Goal: Information Seeking & Learning: Learn about a topic

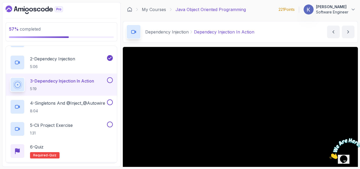
scroll to position [122, 0]
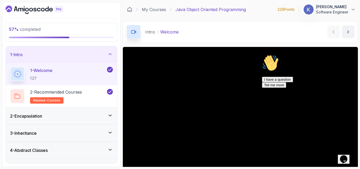
click at [262, 54] on icon "Chat attention grabber" at bounding box center [262, 54] width 0 height 0
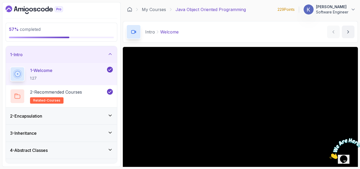
click at [8, 142] on div "4 - Abstract Classes" at bounding box center [61, 150] width 111 height 17
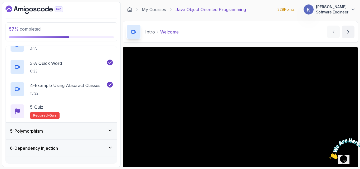
scroll to position [130, 0]
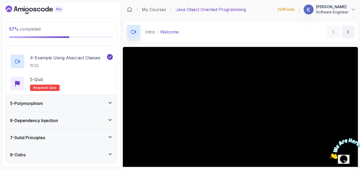
click at [33, 123] on h3 "6 - Dependency Injection" at bounding box center [34, 120] width 48 height 6
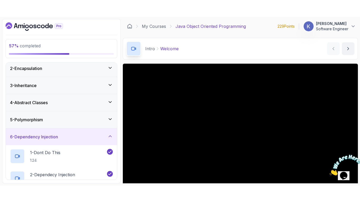
scroll to position [122, 0]
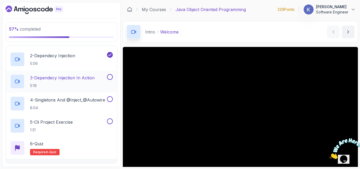
click at [71, 79] on p "3 - Dependecy Injection In Action" at bounding box center [62, 77] width 64 height 6
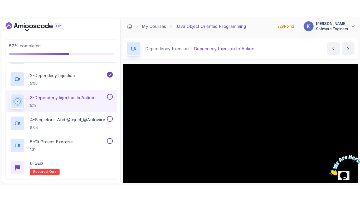
scroll to position [122, 0]
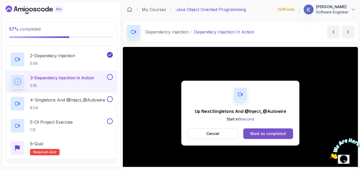
click at [259, 134] on div "Mark as completed" at bounding box center [267, 133] width 35 height 5
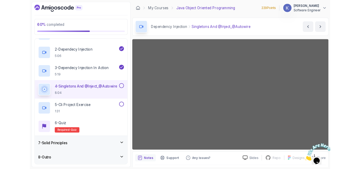
scroll to position [119, 0]
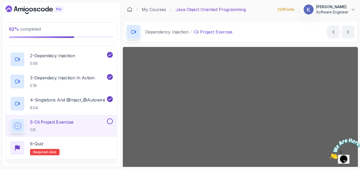
scroll to position [49, 0]
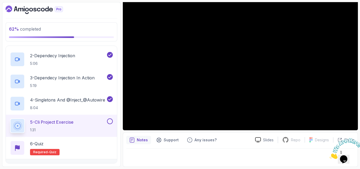
click at [7, 121] on div "5 - Cli Project Exercise 1:31" at bounding box center [61, 125] width 111 height 22
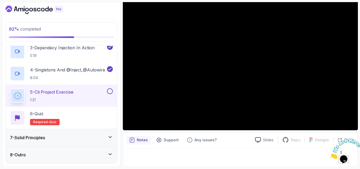
click at [27, 140] on h3 "7 - Solid Principles" at bounding box center [27, 137] width 35 height 6
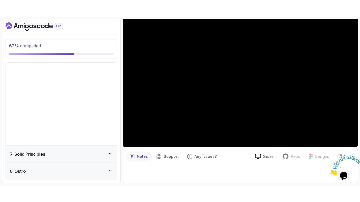
scroll to position [20, 0]
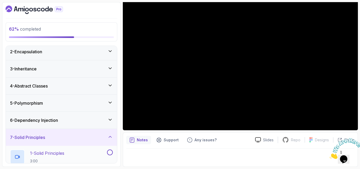
click at [58, 153] on p "1 - Solid Principles" at bounding box center [47, 153] width 34 height 6
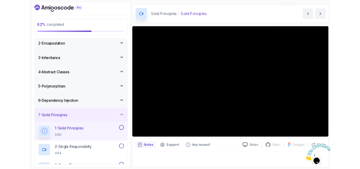
scroll to position [49, 0]
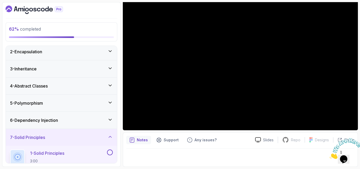
drag, startPoint x: 170, startPoint y: 155, endPoint x: 170, endPoint y: 148, distance: 7.6
click at [170, 148] on div "Notes Support Any issues? Slides Repo Repository not available Designs Design n…" at bounding box center [240, 149] width 235 height 34
click at [230, 150] on div at bounding box center [240, 155] width 228 height 15
click at [119, 72] on div "62 % completed 1 - Intro 2 - Encapsulation 3 - Inheritance 4 - Abstract Classes…" at bounding box center [61, 84] width 118 height 164
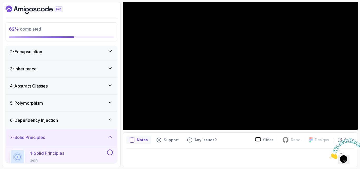
click at [359, 104] on section "62 % completed 1 - Intro 2 - Encapsulation 3 - Inheritance 4 - Abstract Classes…" at bounding box center [180, 84] width 360 height 169
click at [329, 155] on icon "Close" at bounding box center [329, 157] width 0 height 4
click at [234, 157] on div at bounding box center [240, 155] width 228 height 15
click at [121, 112] on div "62 % completed 1 - Intro 2 - Encapsulation 3 - Inheritance 4 - Abstract Classes…" at bounding box center [179, 84] width 355 height 164
click at [8, 149] on div "1 - Solid Principles 3:00" at bounding box center [61, 157] width 111 height 22
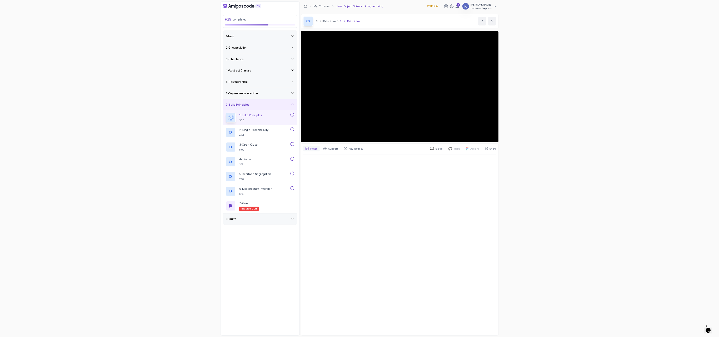
scroll to position [0, 0]
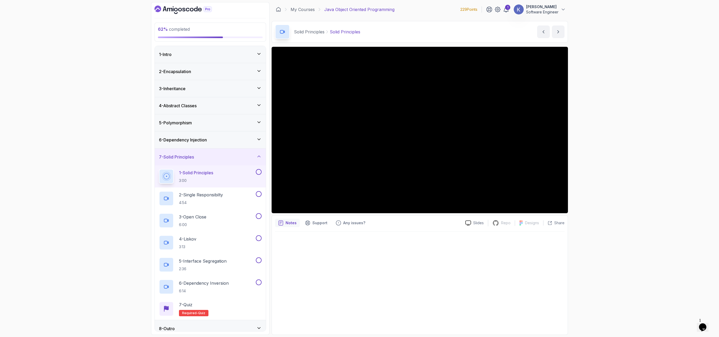
drag, startPoint x: 351, startPoint y: 1, endPoint x: 483, endPoint y: 267, distance: 297.8
click at [359, 168] on div at bounding box center [420, 282] width 290 height 100
click at [287, 168] on p "Notes" at bounding box center [291, 223] width 11 height 5
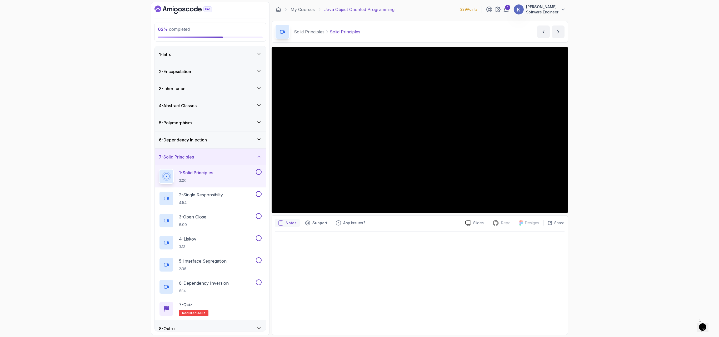
click at [287, 168] on p "Notes" at bounding box center [291, 223] width 11 height 5
click at [290, 168] on div "Notes" at bounding box center [287, 223] width 25 height 8
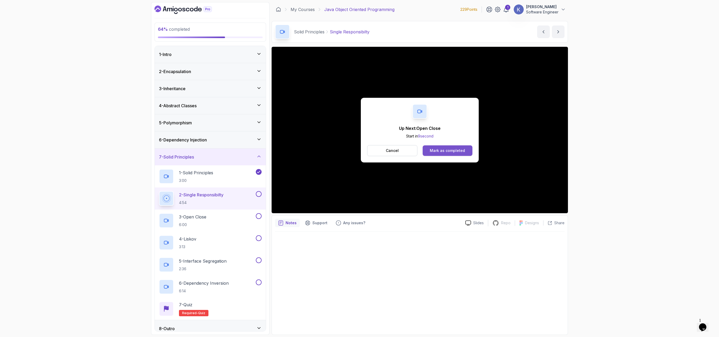
click at [359, 147] on button "Mark as completed" at bounding box center [448, 151] width 50 height 11
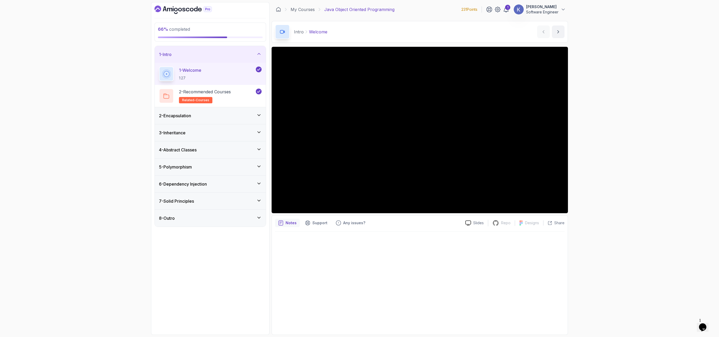
click at [234, 210] on div "7 - Solid Principles" at bounding box center [210, 201] width 111 height 17
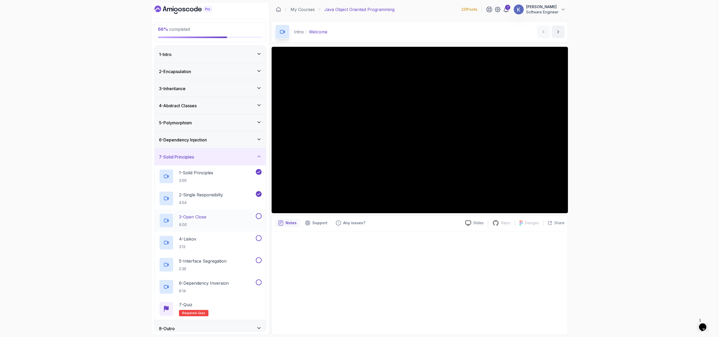
click at [224, 224] on div "3 - Open Close 6:00" at bounding box center [207, 220] width 96 height 15
